Goal: Information Seeking & Learning: Learn about a topic

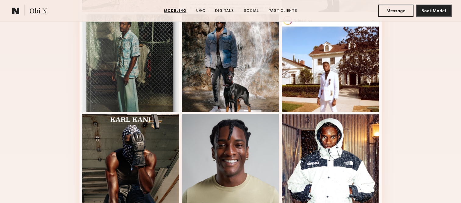
scroll to position [427, 0]
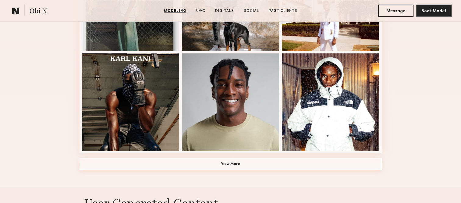
click at [231, 167] on button "View More" at bounding box center [231, 164] width 303 height 12
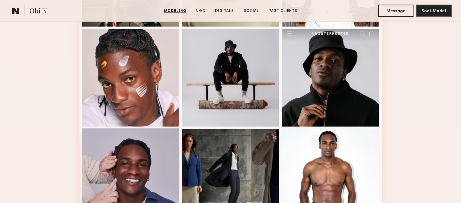
scroll to position [579, 0]
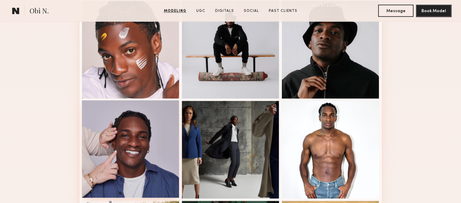
click at [143, 171] on div at bounding box center [131, 149] width 98 height 98
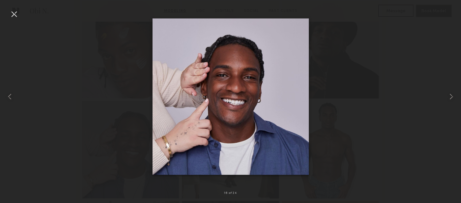
click at [10, 13] on div at bounding box center [14, 14] width 10 height 10
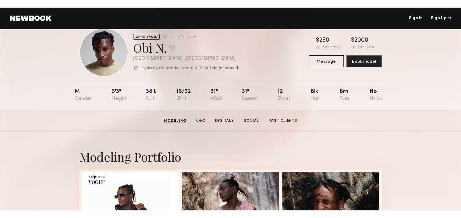
scroll to position [0, 0]
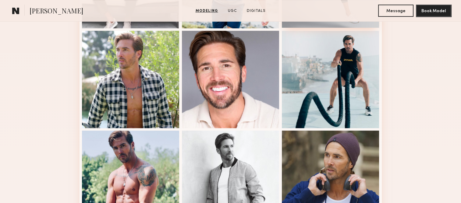
scroll to position [427, 0]
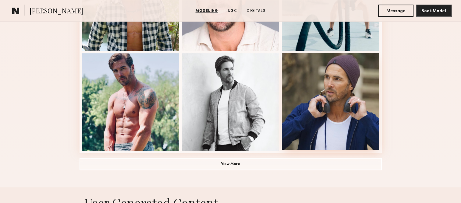
click at [336, 118] on div at bounding box center [331, 102] width 98 height 98
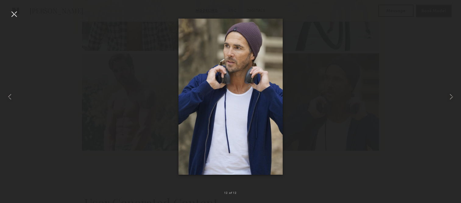
click at [406, 127] on div at bounding box center [230, 97] width 461 height 174
click at [14, 11] on div at bounding box center [14, 14] width 10 height 10
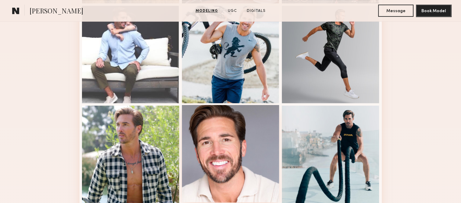
scroll to position [274, 0]
click at [248, 157] on div at bounding box center [231, 154] width 98 height 98
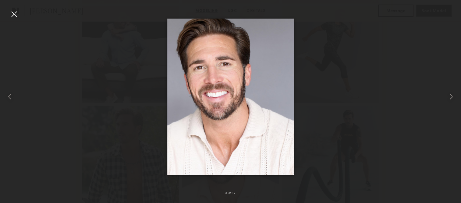
click at [13, 12] on div at bounding box center [14, 14] width 10 height 10
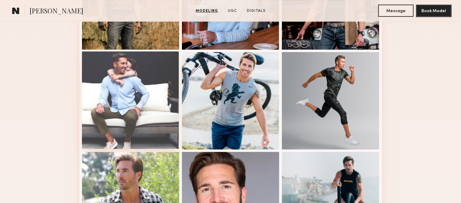
scroll to position [213, 0]
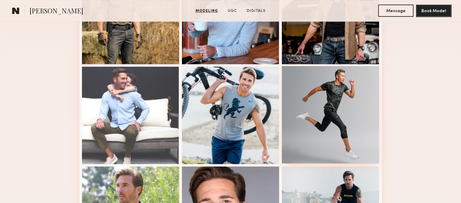
click at [305, 84] on div at bounding box center [331, 115] width 98 height 98
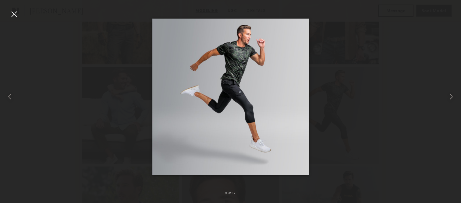
click at [15, 13] on div at bounding box center [14, 14] width 10 height 10
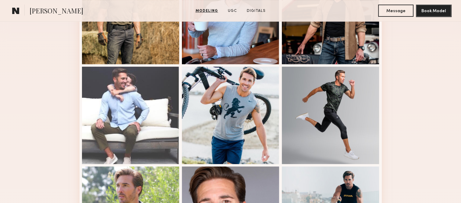
drag, startPoint x: 57, startPoint y: 84, endPoint x: 67, endPoint y: 114, distance: 32.1
click at [67, 114] on div "Modeling Portfolio View More" at bounding box center [230, 163] width 461 height 475
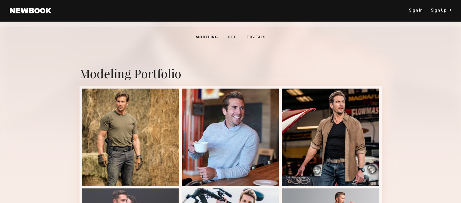
scroll to position [91, 0]
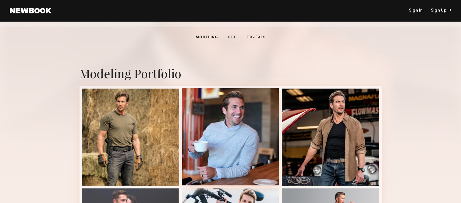
click at [246, 130] on div at bounding box center [231, 137] width 98 height 98
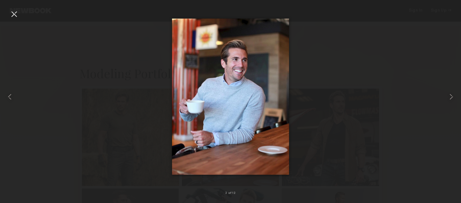
click at [15, 12] on div at bounding box center [14, 14] width 10 height 10
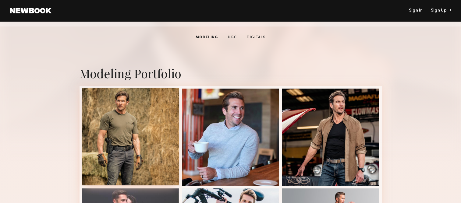
click at [145, 125] on div at bounding box center [131, 137] width 98 height 98
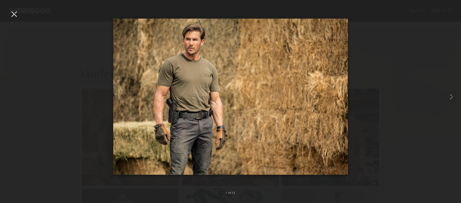
click at [13, 12] on div at bounding box center [14, 14] width 10 height 10
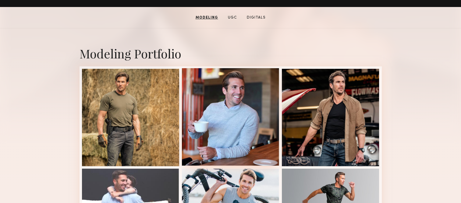
scroll to position [122, 0]
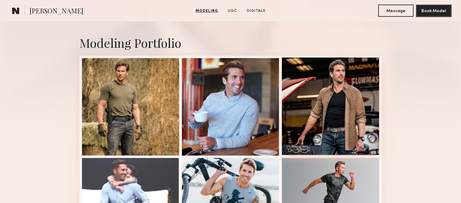
click at [317, 111] on div at bounding box center [331, 107] width 98 height 98
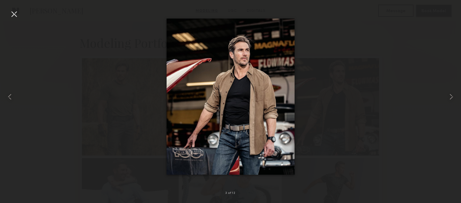
click at [12, 14] on div at bounding box center [14, 14] width 10 height 10
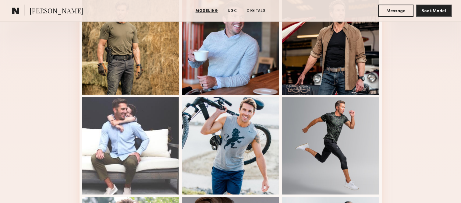
scroll to position [213, 0]
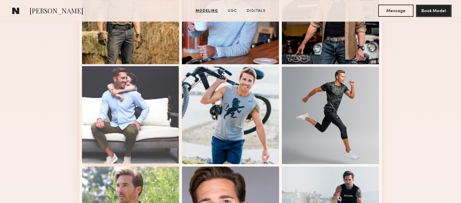
click at [110, 117] on div at bounding box center [131, 115] width 98 height 98
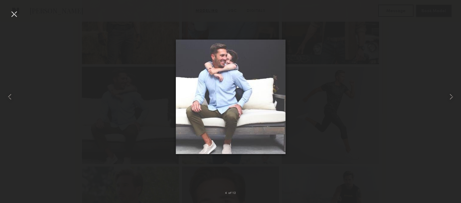
click at [15, 12] on div at bounding box center [14, 14] width 10 height 10
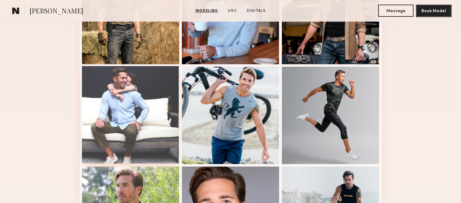
click at [124, 123] on div at bounding box center [131, 115] width 98 height 98
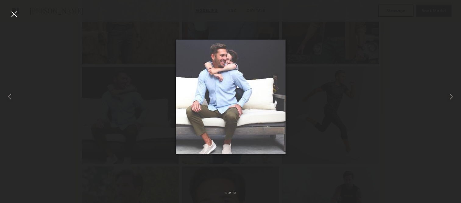
click at [15, 17] on div at bounding box center [14, 14] width 10 height 10
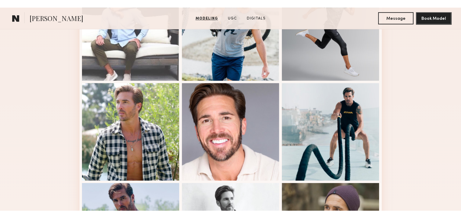
scroll to position [335, 0]
